Goal: Task Accomplishment & Management: Manage account settings

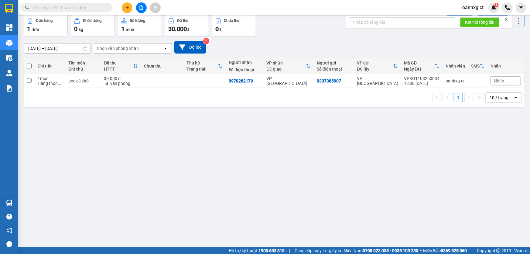
click at [477, 8] on span "oanhxg.ct" at bounding box center [473, 8] width 31 height 8
click at [480, 19] on span "Đăng xuất" at bounding box center [480, 18] width 26 height 7
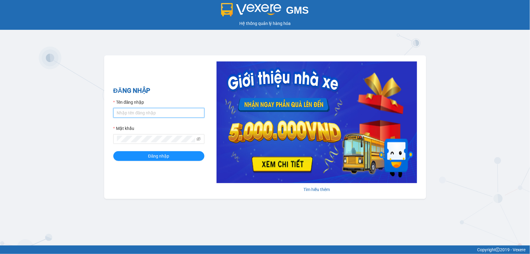
click at [146, 112] on input "Tên đăng nhập" at bounding box center [158, 113] width 91 height 10
type input "lyxg.ct"
click at [130, 143] on span at bounding box center [158, 139] width 91 height 10
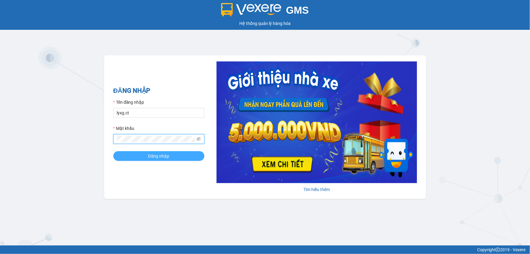
click at [142, 155] on button "Đăng nhập" at bounding box center [158, 156] width 91 height 10
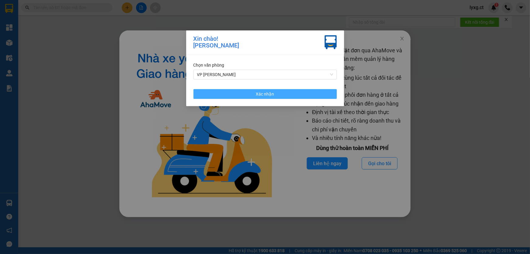
click at [241, 94] on button "Xác nhận" at bounding box center [265, 94] width 143 height 10
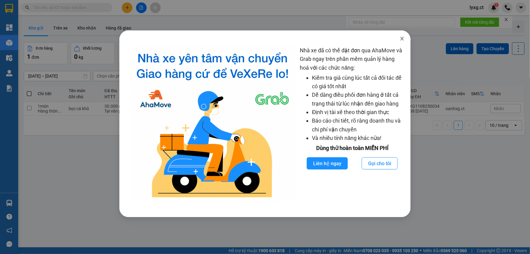
click at [401, 39] on icon "close" at bounding box center [402, 38] width 5 height 5
